Goal: Task Accomplishment & Management: Manage account settings

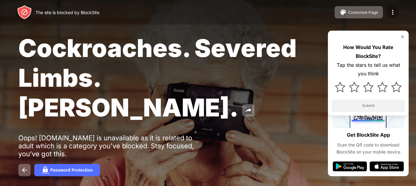
click at [393, 13] on img at bounding box center [392, 12] width 7 height 7
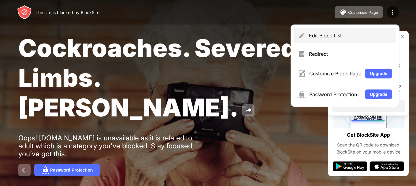
click at [345, 33] on div "Edit Block List" at bounding box center [350, 35] width 83 height 6
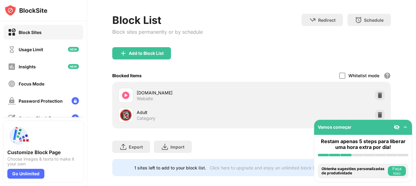
scroll to position [36, 0]
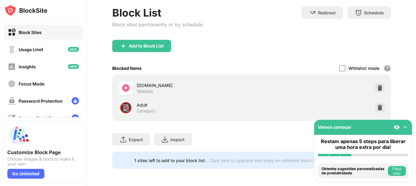
click at [407, 127] on img at bounding box center [406, 127] width 6 height 6
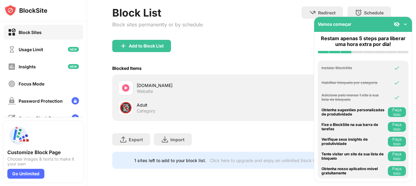
click at [407, 25] on img at bounding box center [406, 24] width 6 height 6
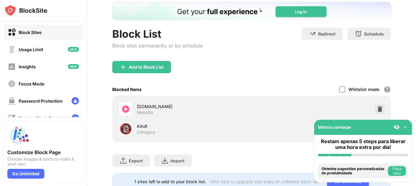
scroll to position [0, 0]
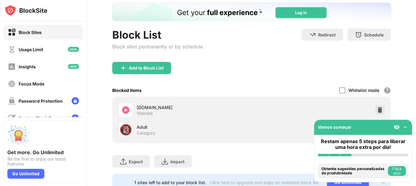
scroll to position [62, 0]
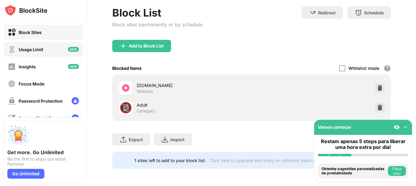
click at [43, 50] on div "Usage Limit" at bounding box center [31, 49] width 24 height 5
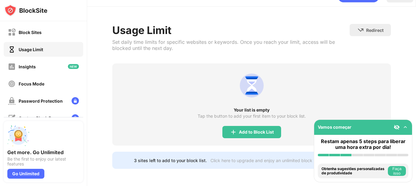
scroll to position [19, 0]
click at [42, 66] on div "Insights" at bounding box center [44, 66] width 80 height 15
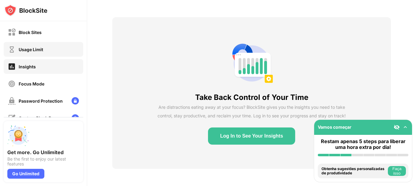
click at [36, 53] on div "Usage Limit" at bounding box center [44, 49] width 80 height 15
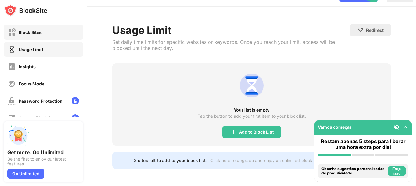
click at [46, 37] on div "Block Sites" at bounding box center [44, 32] width 80 height 15
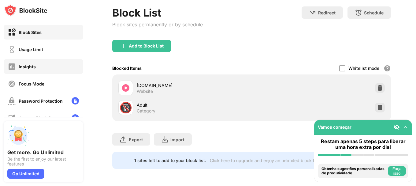
click at [43, 64] on div "Insights" at bounding box center [44, 66] width 80 height 15
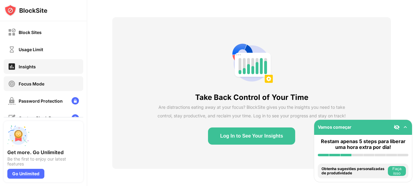
click at [36, 85] on div "Focus Mode" at bounding box center [32, 83] width 26 height 5
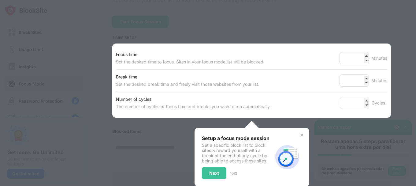
click at [40, 65] on div at bounding box center [208, 93] width 416 height 186
click at [165, 27] on div at bounding box center [208, 93] width 416 height 186
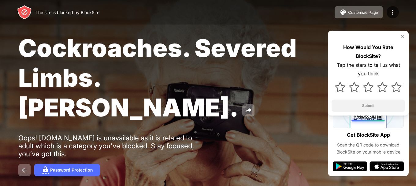
click at [405, 37] on img at bounding box center [402, 36] width 5 height 5
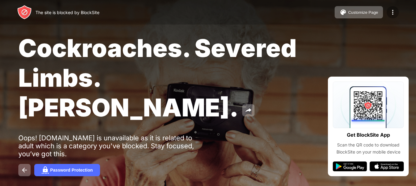
click at [396, 9] on img at bounding box center [392, 12] width 7 height 7
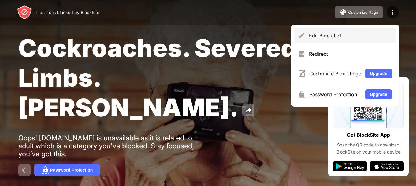
click at [373, 39] on div "Edit Block List" at bounding box center [346, 35] width 102 height 15
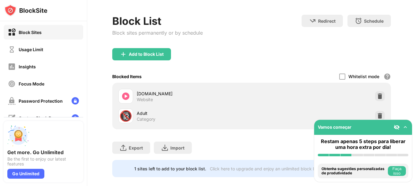
scroll to position [36, 0]
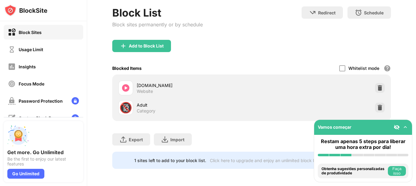
click at [335, 63] on div "Blocked Items Whitelist mode Block all websites except for those in your whitel…" at bounding box center [251, 68] width 279 height 13
click at [340, 65] on div at bounding box center [343, 68] width 6 height 6
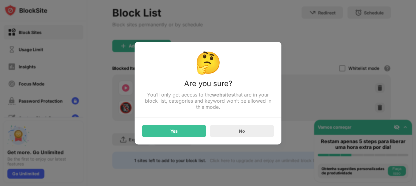
click at [320, 62] on div at bounding box center [208, 93] width 416 height 186
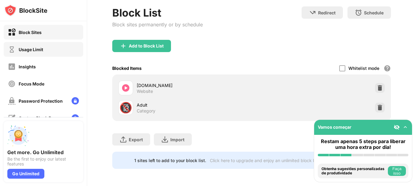
click at [57, 44] on div "Usage Limit" at bounding box center [44, 49] width 80 height 15
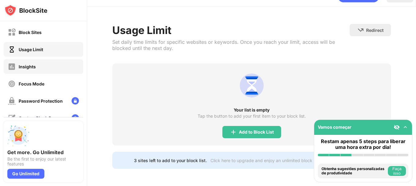
click at [40, 61] on div "Insights" at bounding box center [44, 66] width 80 height 15
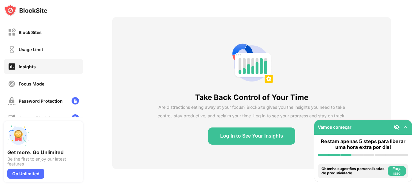
click at [33, 9] on img at bounding box center [25, 10] width 43 height 12
click at [44, 53] on div "Usage Limit" at bounding box center [44, 49] width 80 height 15
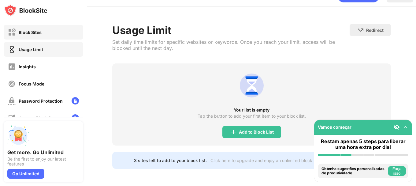
click at [47, 33] on div "Block Sites" at bounding box center [44, 32] width 80 height 15
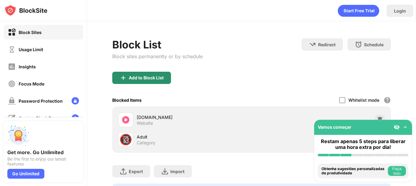
click at [136, 75] on div "Add to Block List" at bounding box center [146, 77] width 35 height 5
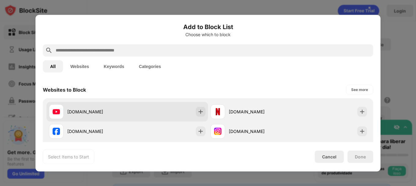
scroll to position [102, 0]
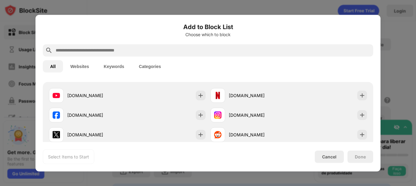
click at [85, 69] on button "Websites" at bounding box center [79, 66] width 33 height 12
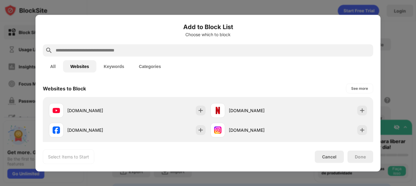
click at [57, 66] on button "All" at bounding box center [53, 66] width 20 height 12
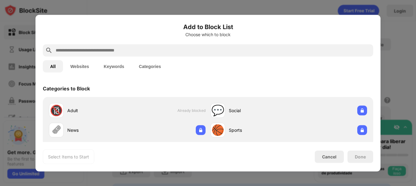
click at [83, 51] on input "text" at bounding box center [213, 50] width 316 height 7
type input "*"
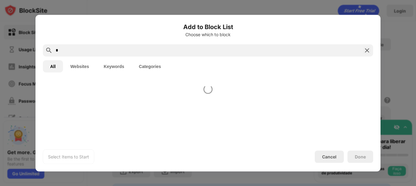
drag, startPoint x: 84, startPoint y: 51, endPoint x: 49, endPoint y: 50, distance: 34.3
click at [55, 50] on input "*" at bounding box center [208, 50] width 306 height 7
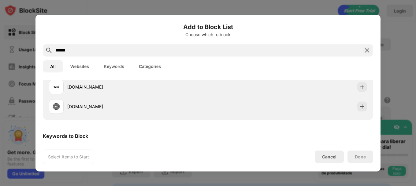
click at [70, 63] on button "Websites" at bounding box center [79, 66] width 33 height 12
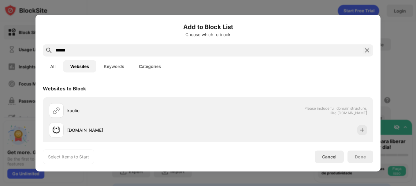
click at [94, 49] on input "******" at bounding box center [208, 50] width 306 height 7
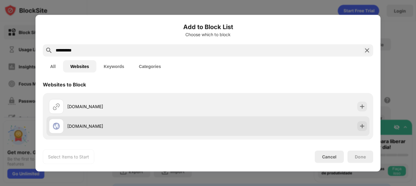
scroll to position [5, 0]
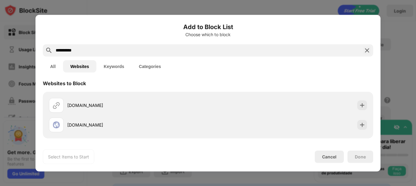
type input "**********"
click at [122, 66] on button "Keywords" at bounding box center [113, 66] width 35 height 12
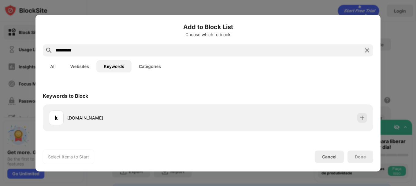
scroll to position [0, 0]
click at [146, 66] on button "Categories" at bounding box center [150, 66] width 37 height 12
